Goal: Transaction & Acquisition: Purchase product/service

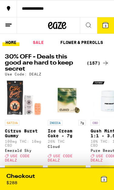
click at [102, 67] on icon at bounding box center [105, 63] width 7 height 7
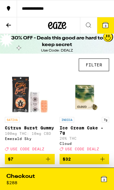
click at [99, 65] on button "FILTER" at bounding box center [94, 65] width 30 height 13
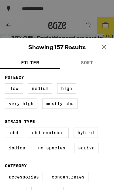
click at [103, 46] on icon at bounding box center [104, 48] width 4 height 4
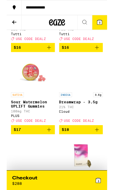
scroll to position [1240, 0]
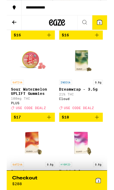
click at [53, 45] on button "$16" at bounding box center [30, 40] width 50 height 10
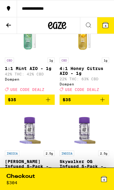
scroll to position [5550, 0]
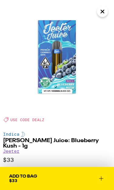
click at [104, 12] on icon "Close" at bounding box center [102, 11] width 7 height 9
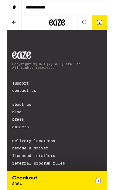
scroll to position [7462, 0]
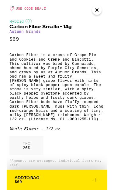
scroll to position [111, 0]
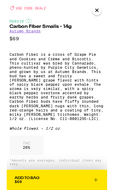
click at [101, 17] on button "Close" at bounding box center [102, 11] width 11 height 11
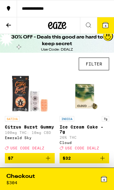
scroll to position [0, 0]
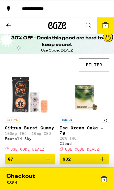
click at [98, 67] on button "FILTER" at bounding box center [94, 65] width 30 height 13
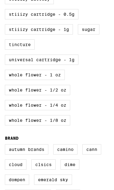
scroll to position [314, 0]
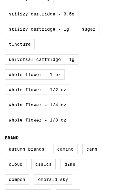
click at [59, 80] on label "Whole Flower - 1 oz" at bounding box center [35, 75] width 60 height 10
click at [0, 0] on input "Whole Flower - 1 oz" at bounding box center [0, 0] width 0 height 0
checkbox input "true"
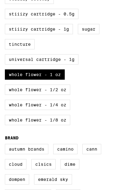
click at [62, 95] on label "Whole Flower - 1/2 oz" at bounding box center [37, 90] width 65 height 10
click at [0, 0] on input "Whole Flower - 1/2 oz" at bounding box center [0, 0] width 0 height 0
checkbox input "true"
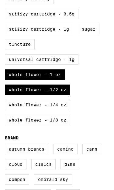
click at [62, 110] on label "Whole Flower - 1/4 oz" at bounding box center [37, 105] width 65 height 10
click at [0, 0] on input "Whole Flower - 1/4 oz" at bounding box center [0, 0] width 0 height 0
checkbox input "true"
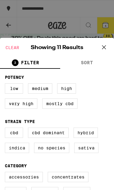
click at [108, 48] on icon at bounding box center [103, 47] width 9 height 9
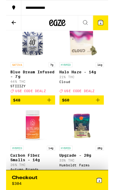
scroll to position [328, 0]
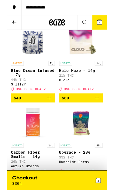
click at [20, 87] on p "Blue Dream Infused - 7g" at bounding box center [30, 83] width 50 height 10
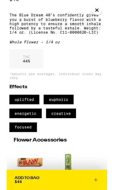
scroll to position [153, 0]
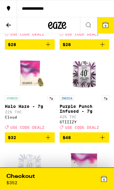
click at [87, 114] on p "Purple Punch Infused - 7g" at bounding box center [85, 109] width 50 height 10
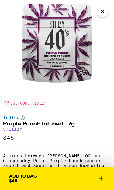
scroll to position [7, 0]
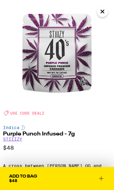
click at [99, 180] on icon at bounding box center [101, 178] width 7 height 7
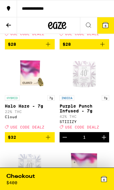
click at [73, 180] on div "6" at bounding box center [82, 179] width 51 height 12
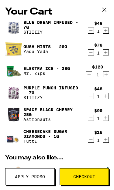
click at [89, 78] on icon "Decrement" at bounding box center [88, 74] width 5 height 7
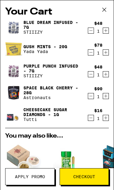
click at [91, 100] on icon "Decrement" at bounding box center [90, 96] width 5 height 7
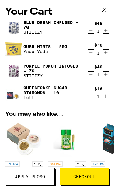
click at [92, 53] on icon "Decrement" at bounding box center [90, 52] width 5 height 7
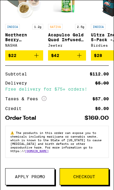
scroll to position [125, 0]
click at [41, 175] on span "Apply Promo" at bounding box center [30, 177] width 30 height 4
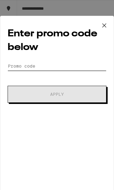
click at [67, 67] on input "Promo Code" at bounding box center [57, 66] width 99 height 9
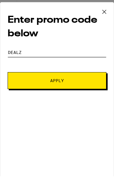
type input "DEALZ"
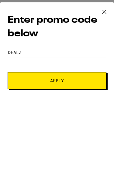
click at [83, 86] on button "Apply" at bounding box center [57, 94] width 99 height 17
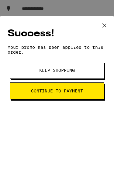
click at [80, 75] on button "Keep Shopping" at bounding box center [57, 70] width 94 height 17
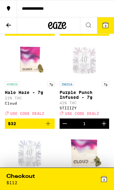
click at [61, 182] on div "3" at bounding box center [82, 179] width 51 height 12
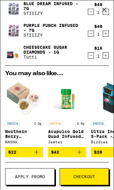
scroll to position [19, 0]
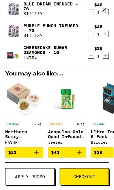
click at [50, 55] on link "Cheesecake Sugar Diamonds - 1g" at bounding box center [53, 50] width 60 height 10
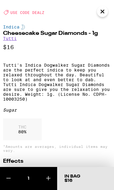
scroll to position [107, 0]
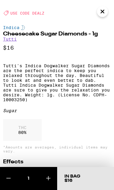
click at [104, 13] on icon "Close" at bounding box center [102, 11] width 7 height 9
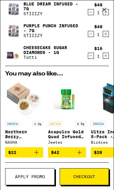
click at [91, 60] on icon "Decrement" at bounding box center [90, 55] width 5 height 7
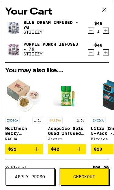
click at [102, 11] on icon at bounding box center [104, 9] width 9 height 9
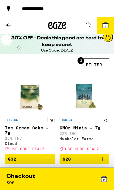
click at [89, 28] on icon at bounding box center [88, 25] width 7 height 7
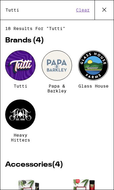
type input "Tutti"
click at [16, 68] on div at bounding box center [20, 65] width 30 height 30
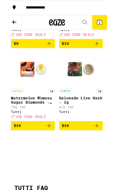
scroll to position [278, 0]
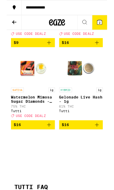
click at [72, 118] on p "Gelonade Live Hash - 1g" at bounding box center [85, 113] width 50 height 10
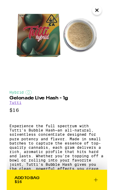
scroll to position [7, 0]
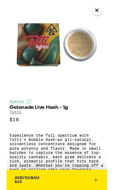
click at [105, 17] on img at bounding box center [57, 50] width 114 height 114
click at [102, 11] on icon "Close" at bounding box center [102, 11] width 7 height 9
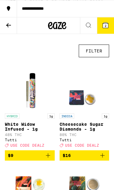
scroll to position [170, 0]
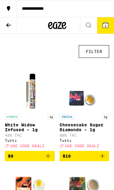
click at [73, 131] on p "Cheesecake Sugar Diamonds - 1g" at bounding box center [85, 128] width 50 height 10
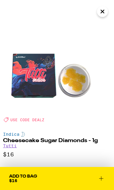
click at [100, 7] on icon "Close" at bounding box center [102, 11] width 7 height 9
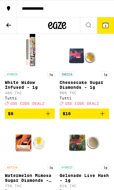
scroll to position [212, 0]
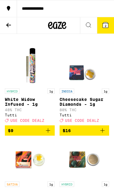
click at [104, 135] on icon "Add to bag" at bounding box center [102, 130] width 7 height 7
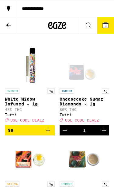
click at [110, 22] on button "3" at bounding box center [105, 25] width 17 height 16
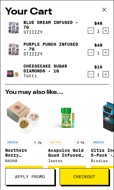
click at [43, 179] on span "Apply Promo" at bounding box center [30, 177] width 30 height 4
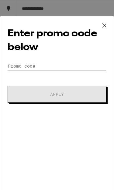
click at [77, 71] on input "Promo Code" at bounding box center [57, 66] width 99 height 9
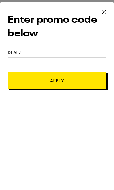
type input "Dealz"
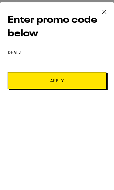
click at [91, 86] on button "Apply" at bounding box center [57, 94] width 99 height 17
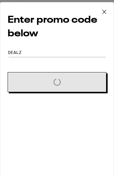
scroll to position [14, 0]
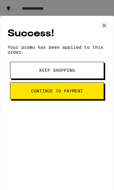
click at [89, 74] on button "Keep Shopping" at bounding box center [57, 70] width 94 height 17
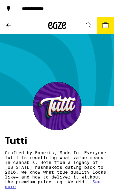
click at [104, 32] on button "3" at bounding box center [105, 25] width 17 height 16
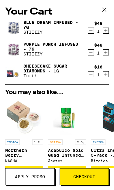
click at [93, 78] on icon "Decrement" at bounding box center [90, 74] width 5 height 7
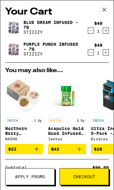
click at [84, 179] on span "Checkout" at bounding box center [84, 177] width 22 height 4
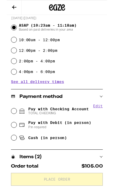
scroll to position [139, 0]
